Goal: Find specific page/section: Find specific page/section

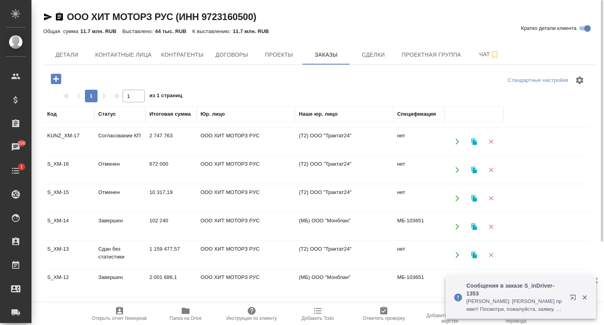
scroll to position [78, 0]
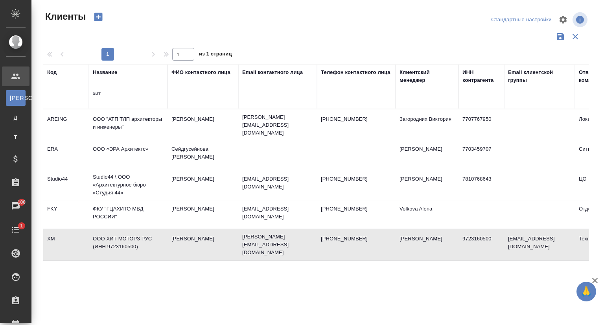
select select "RU"
drag, startPoint x: 110, startPoint y: 95, endPoint x: 75, endPoint y: 94, distance: 34.2
click at [75, 94] on tr "Код Название хит ФИО контактного лица Email контактного лица Телефон контактног…" at bounding box center [340, 86] width 594 height 45
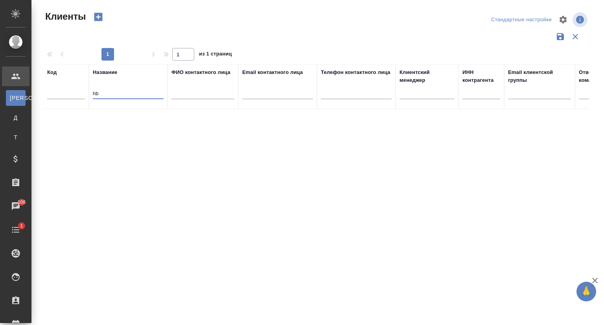
type input "h"
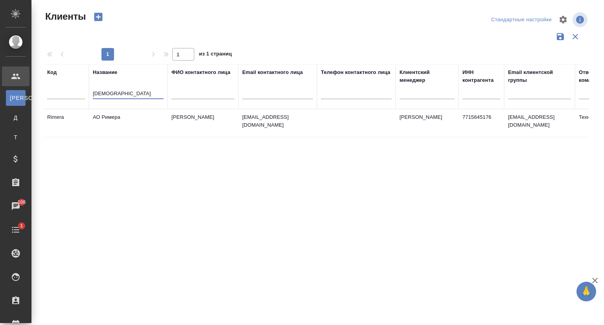
type input "римера"
click at [110, 122] on td "АО Римера" at bounding box center [128, 123] width 79 height 28
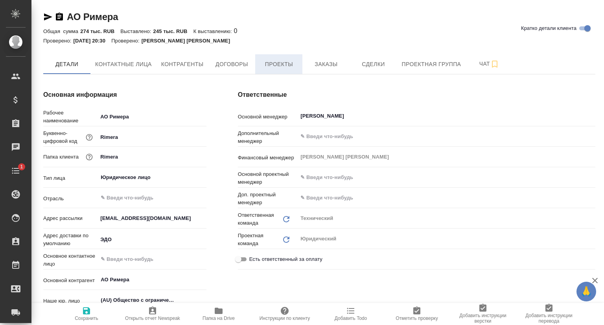
type textarea "x"
click at [291, 63] on span "Проекты" at bounding box center [279, 64] width 38 height 10
type textarea "x"
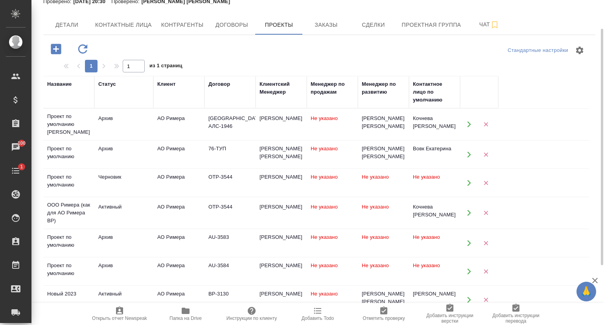
scroll to position [79, 0]
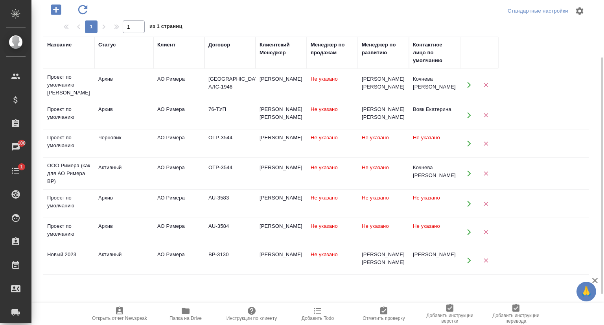
click at [468, 140] on icon "button" at bounding box center [469, 143] width 7 height 7
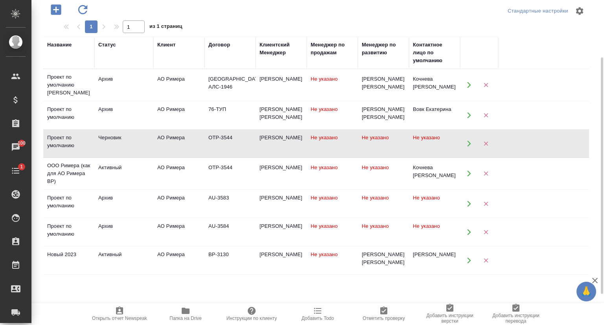
click at [468, 170] on icon "button" at bounding box center [469, 173] width 7 height 7
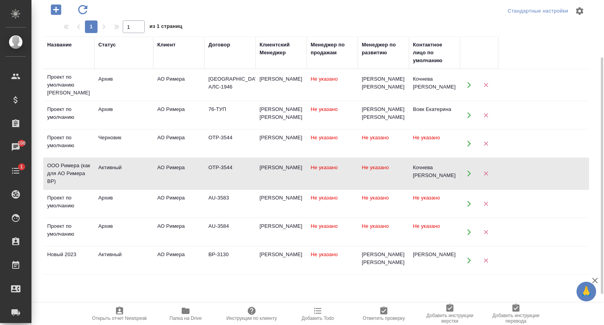
click at [467, 201] on icon "button" at bounding box center [469, 203] width 7 height 7
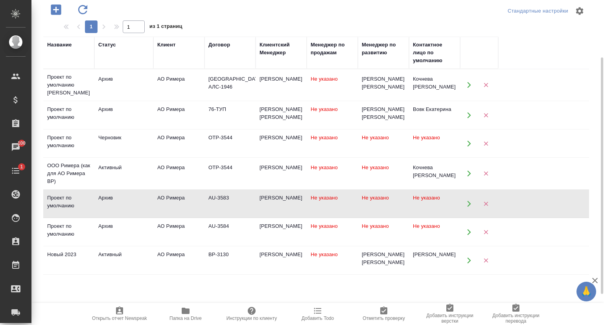
click at [466, 228] on icon "button" at bounding box center [469, 231] width 7 height 7
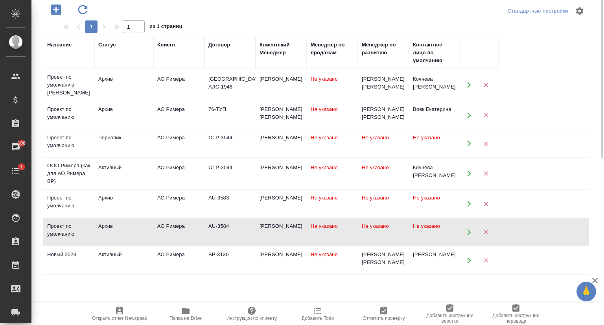
scroll to position [0, 0]
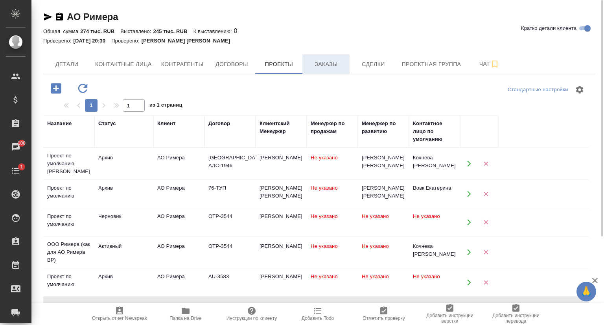
click at [330, 69] on button "Заказы" at bounding box center [325, 64] width 47 height 20
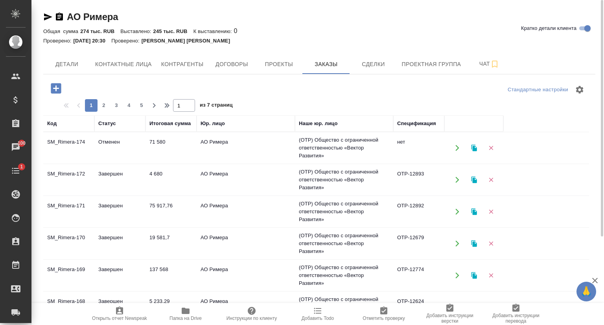
click at [76, 204] on td "SM_Rimera-171" at bounding box center [68, 212] width 51 height 28
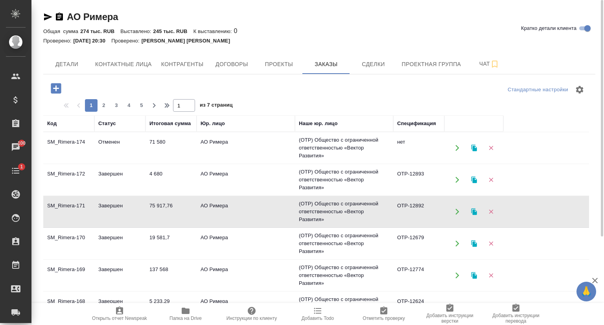
click at [76, 204] on td "SM_Rimera-171" at bounding box center [68, 212] width 51 height 28
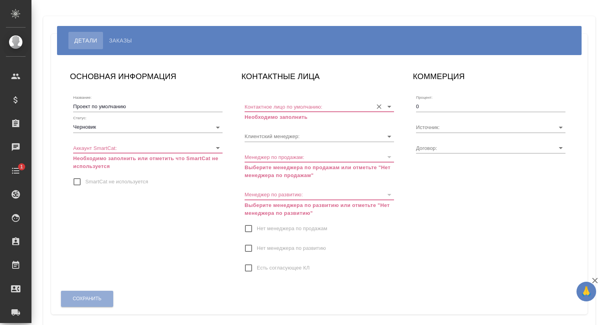
type input "OTP-3544"
type input "[PERSON_NAME]"
click at [112, 42] on span "Заказы" at bounding box center [120, 40] width 23 height 9
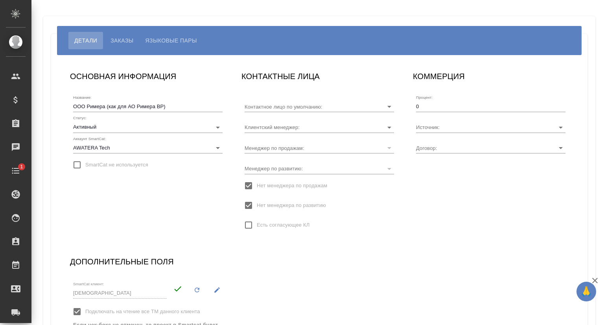
type input "Кочнева [PERSON_NAME]"
type input "OTP-3544"
click at [131, 39] on span "Заказы" at bounding box center [121, 40] width 23 height 9
type input "[PERSON_NAME]"
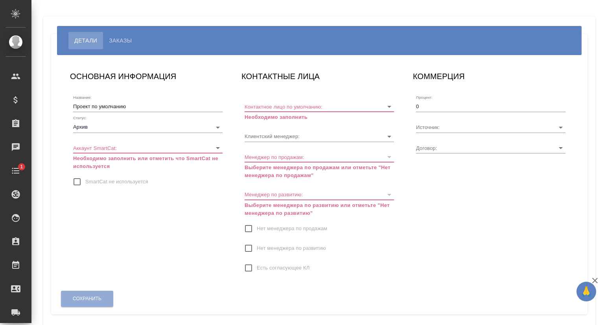
type input "AU-3583"
type input "Никифорова Валерия"
click at [116, 41] on span "Заказы" at bounding box center [120, 40] width 23 height 9
type input "AU-3584"
type input "[PERSON_NAME]"
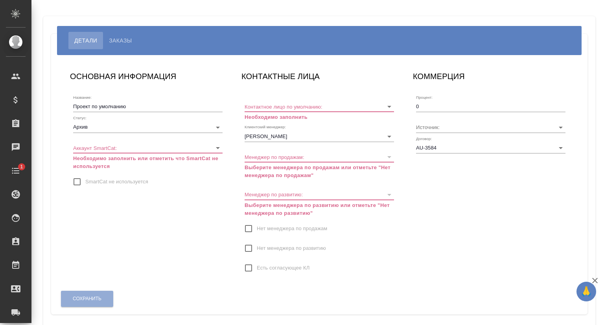
click at [119, 49] on button "Заказы" at bounding box center [120, 40] width 35 height 17
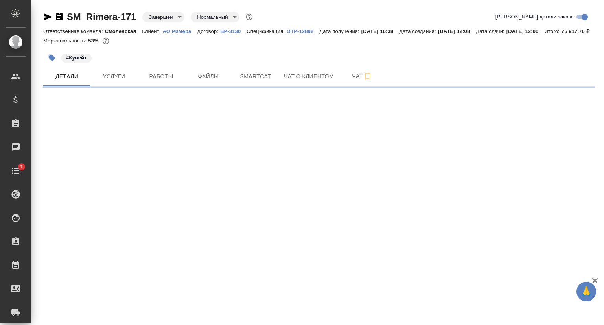
select select "RU"
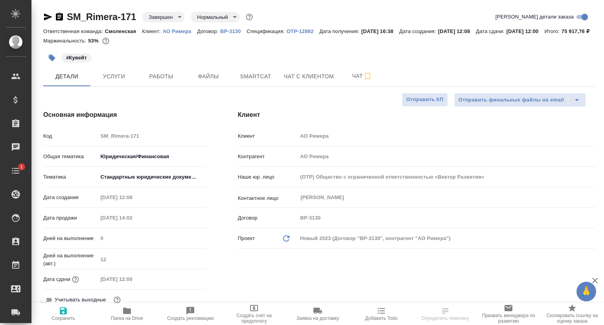
type textarea "x"
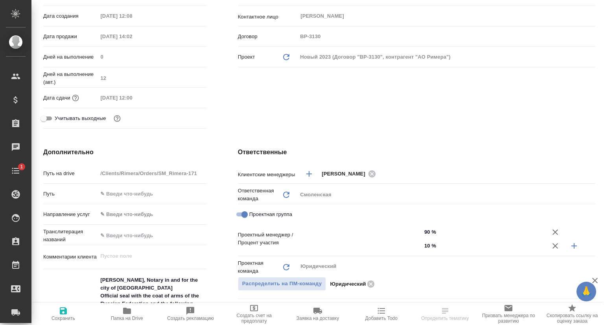
type input "[PERSON_NAME]"
